Goal: Task Accomplishment & Management: Use online tool/utility

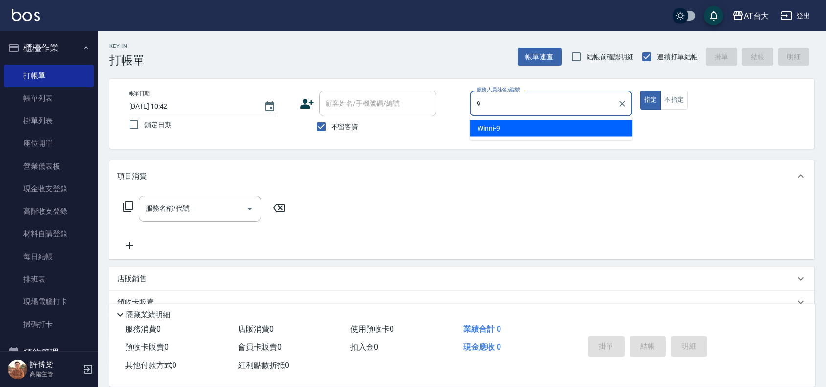
type input "Winni-9"
type button "true"
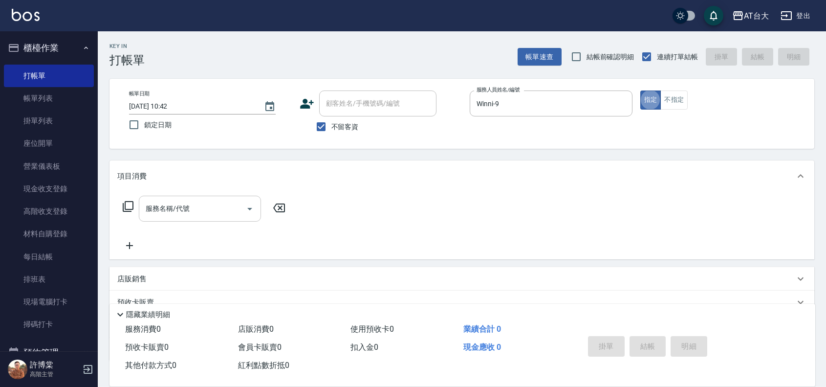
click at [149, 208] on div "服務名稱/代號 服務名稱/代號" at bounding box center [200, 209] width 122 height 26
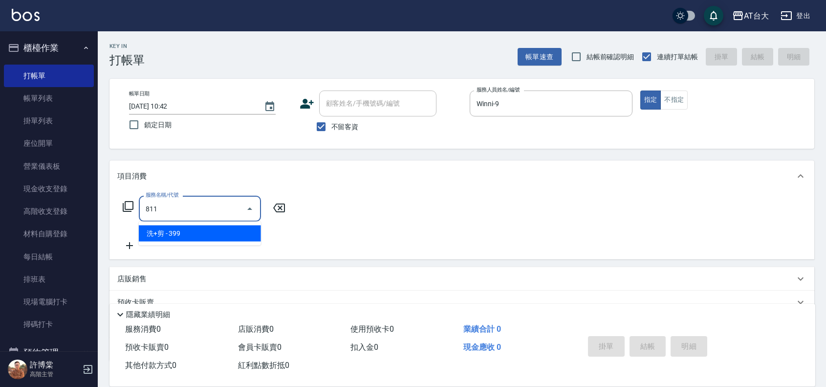
type input "洗+剪(811)"
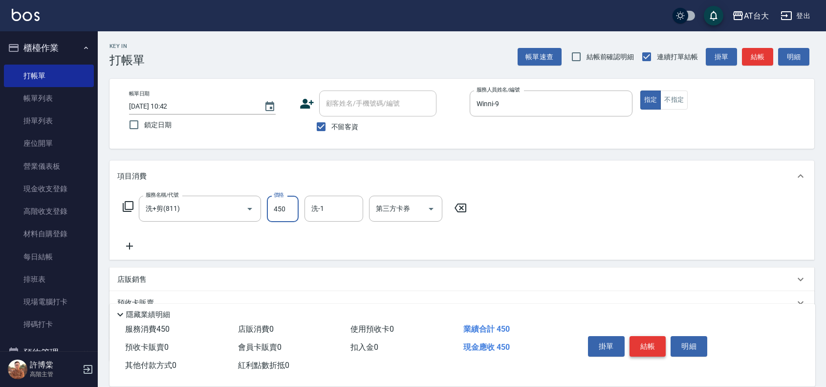
type input "450"
click at [642, 348] on button "結帳" at bounding box center [648, 346] width 37 height 21
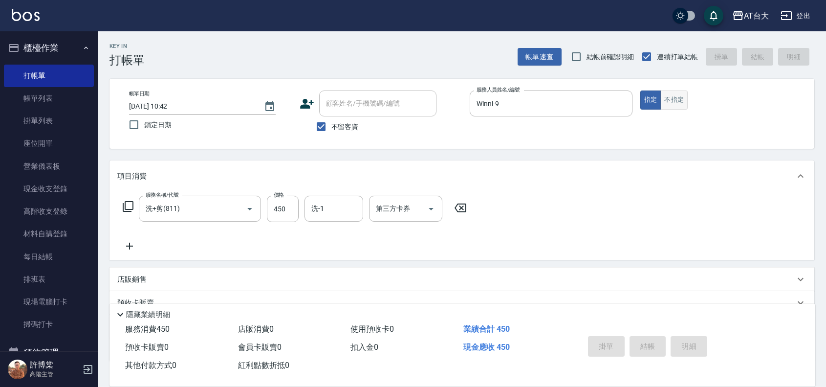
type input "[DATE] 11:44"
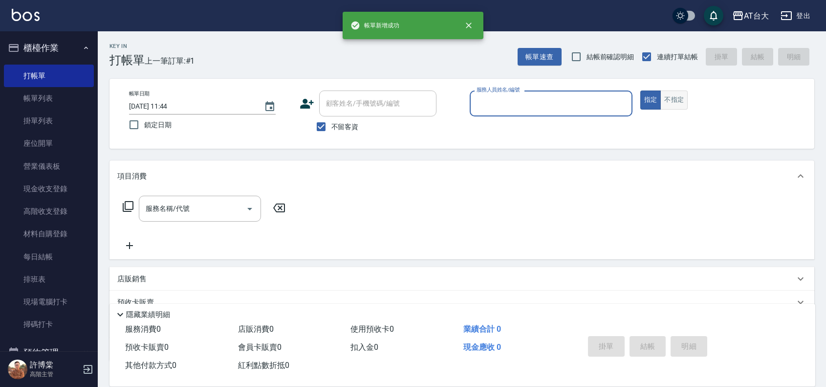
click at [677, 109] on button "不指定" at bounding box center [674, 99] width 27 height 19
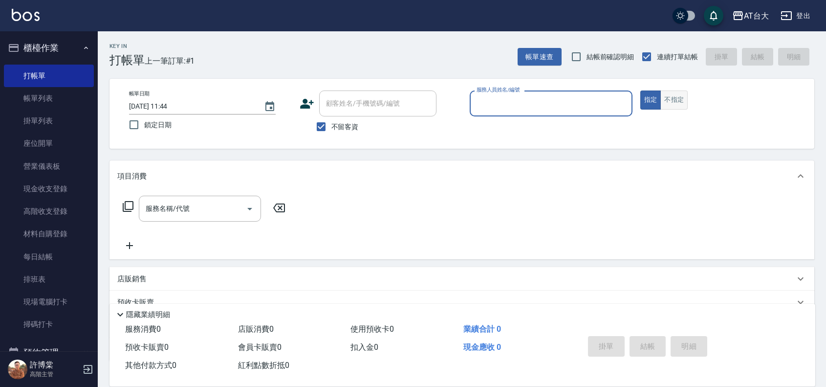
click at [680, 108] on button "不指定" at bounding box center [674, 99] width 27 height 19
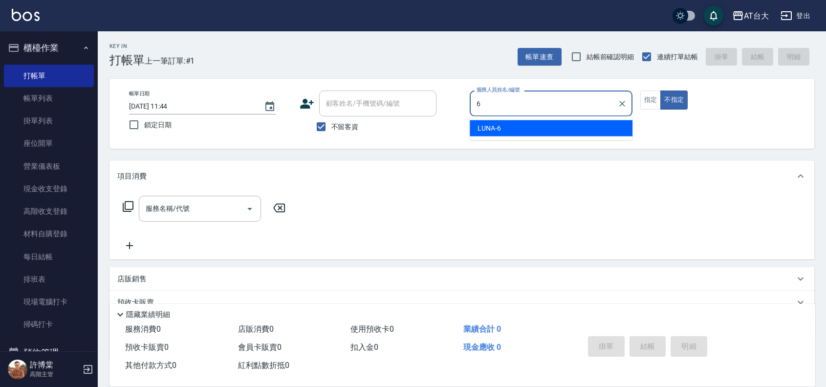
type input "LUNA-6"
type button "false"
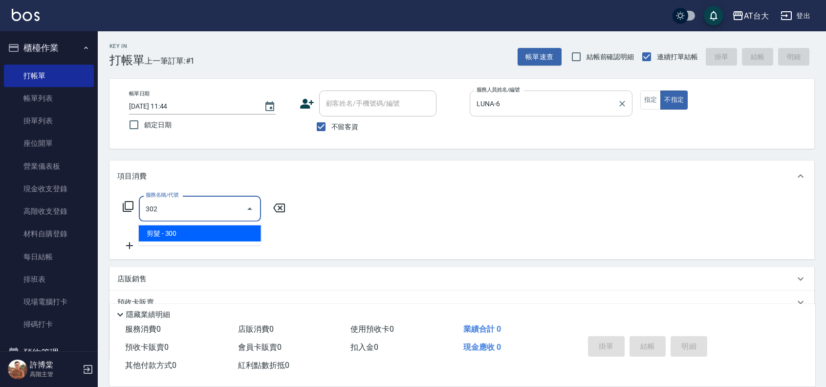
type input "剪髮(302)"
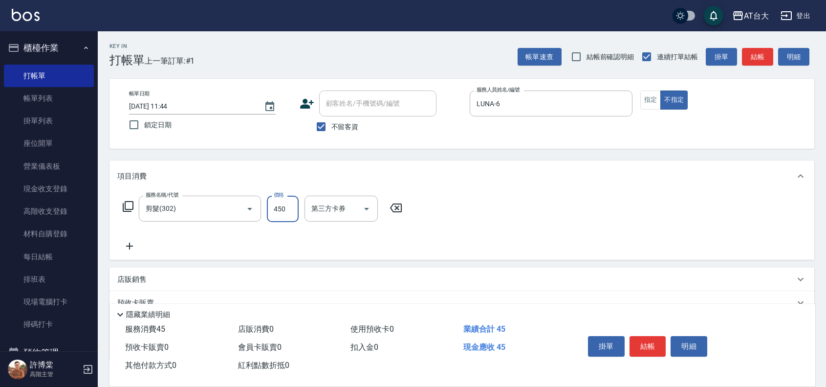
type input "450"
click at [652, 341] on button "結帳" at bounding box center [648, 346] width 37 height 21
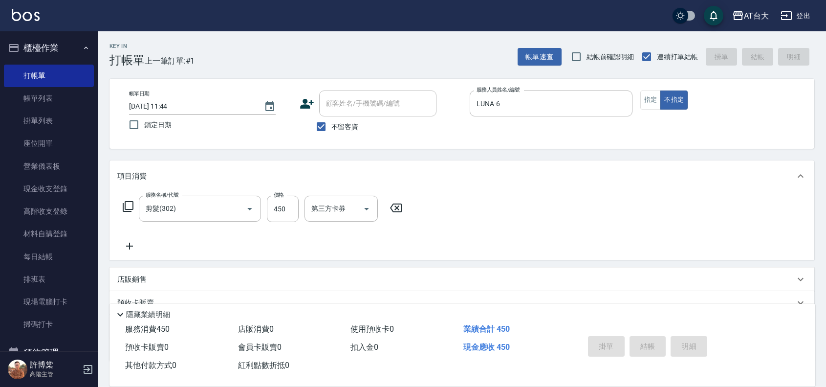
type input "[DATE] 12:10"
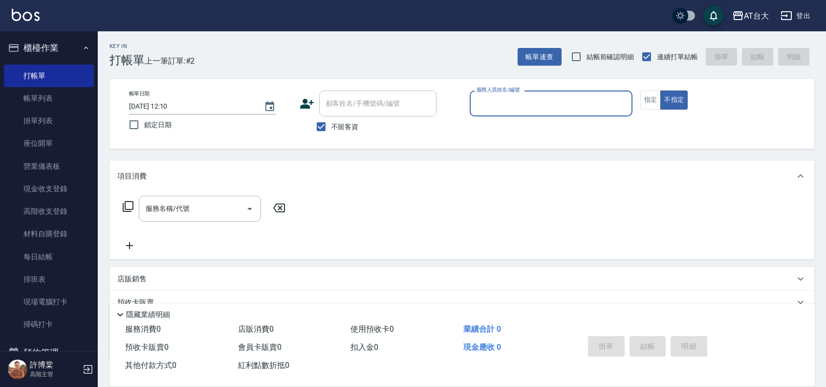
click at [575, 113] on div "服務人員姓名/編號" at bounding box center [551, 103] width 163 height 26
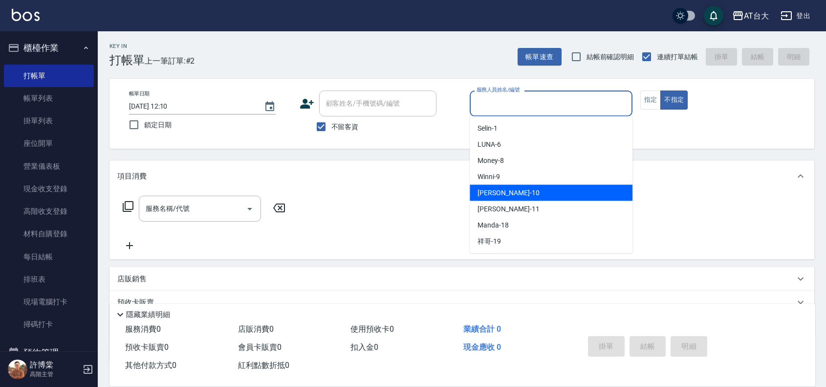
click at [534, 195] on div "JOJO -10" at bounding box center [551, 193] width 163 height 16
type input "JOJO-10"
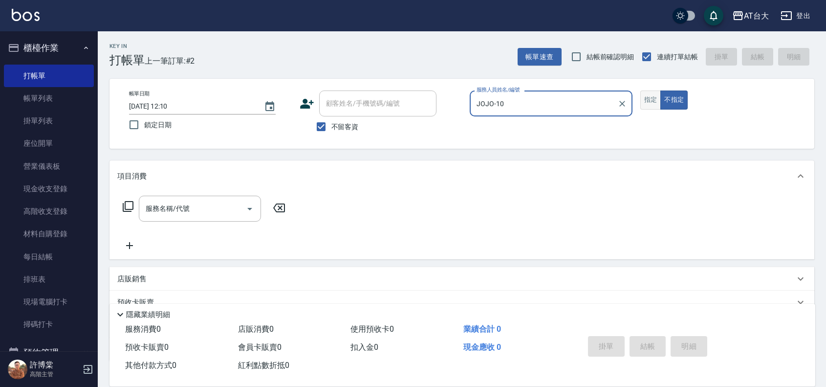
click at [641, 103] on button "指定" at bounding box center [651, 99] width 21 height 19
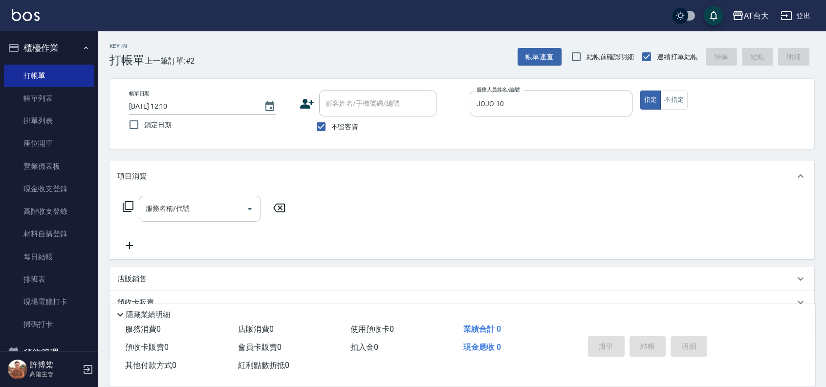
click at [204, 206] on input "服務名稱/代號" at bounding box center [192, 208] width 99 height 17
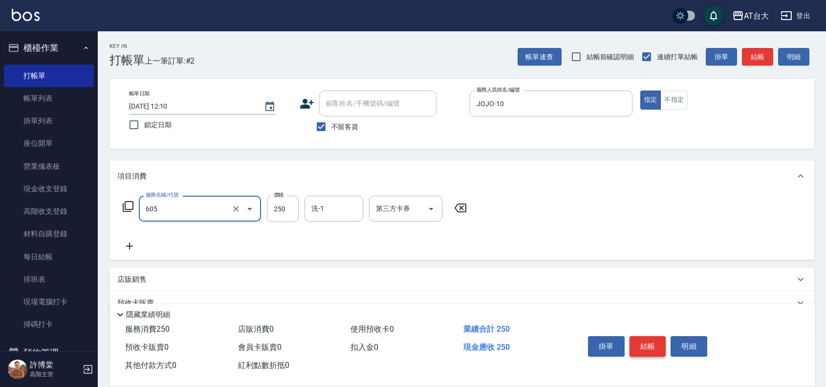
type input "洗髮 (女)(605)"
click at [643, 336] on button "結帳" at bounding box center [648, 346] width 37 height 21
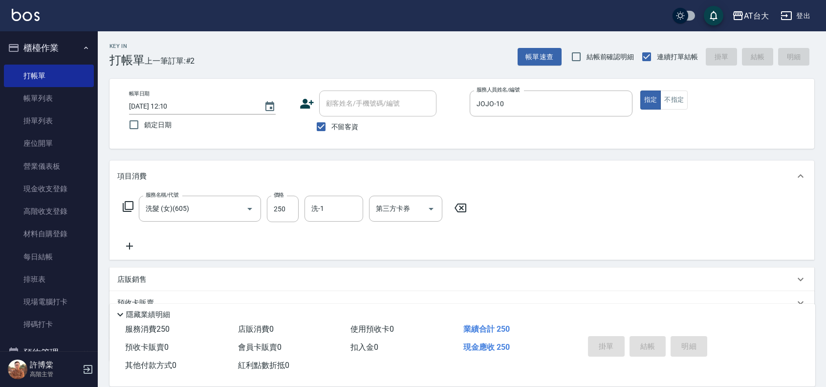
type input "[DATE] 12:29"
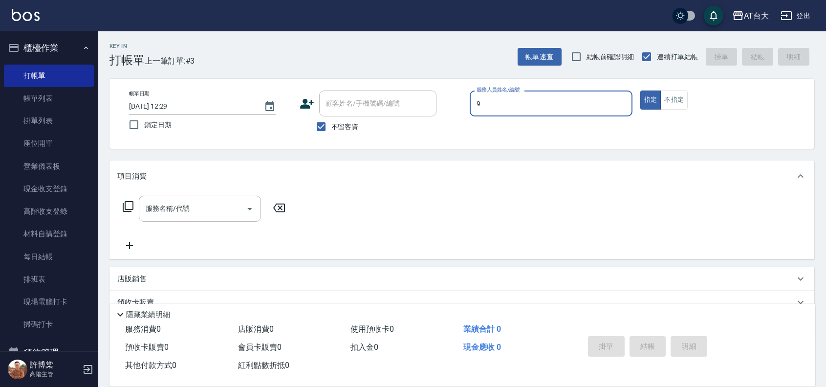
type input "Winni-9"
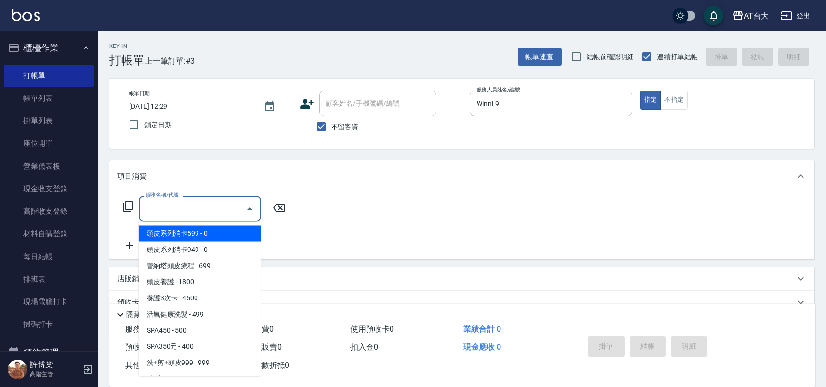
click at [162, 213] on input "服務名稱/代號" at bounding box center [192, 208] width 99 height 17
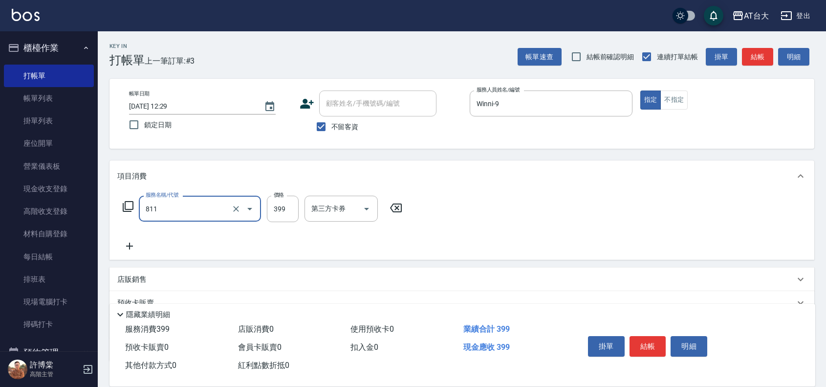
type input "洗+剪(811)"
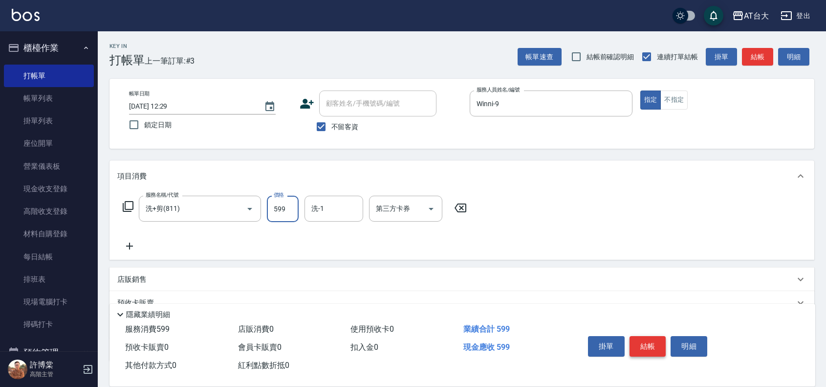
type input "599"
click at [651, 346] on button "結帳" at bounding box center [648, 346] width 37 height 21
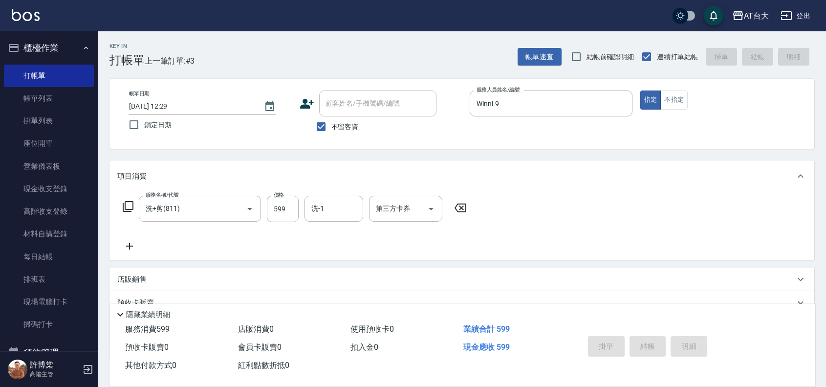
type input "[DATE] 12:51"
